Goal: Navigation & Orientation: Go to known website

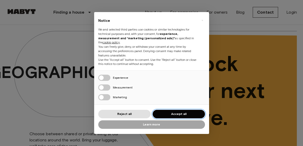
click at [181, 113] on font "Accept all" at bounding box center [178, 114] width 15 height 4
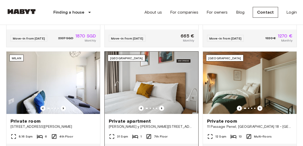
scroll to position [270, 0]
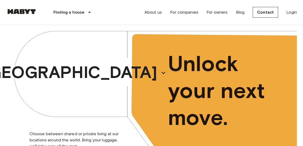
drag, startPoint x: 132, startPoint y: 20, endPoint x: 140, endPoint y: 21, distance: 8.0
click at [132, 20] on div "Finding a house Europe Amsterdam Berlin Brussels Cologne Dusseldorf Frankfurt G…" at bounding box center [151, 12] width 291 height 25
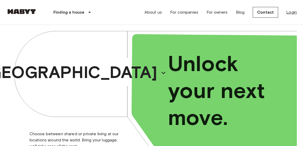
click at [294, 12] on font "Login" at bounding box center [292, 12] width 11 height 5
